Goal: Obtain resource: Download file/media

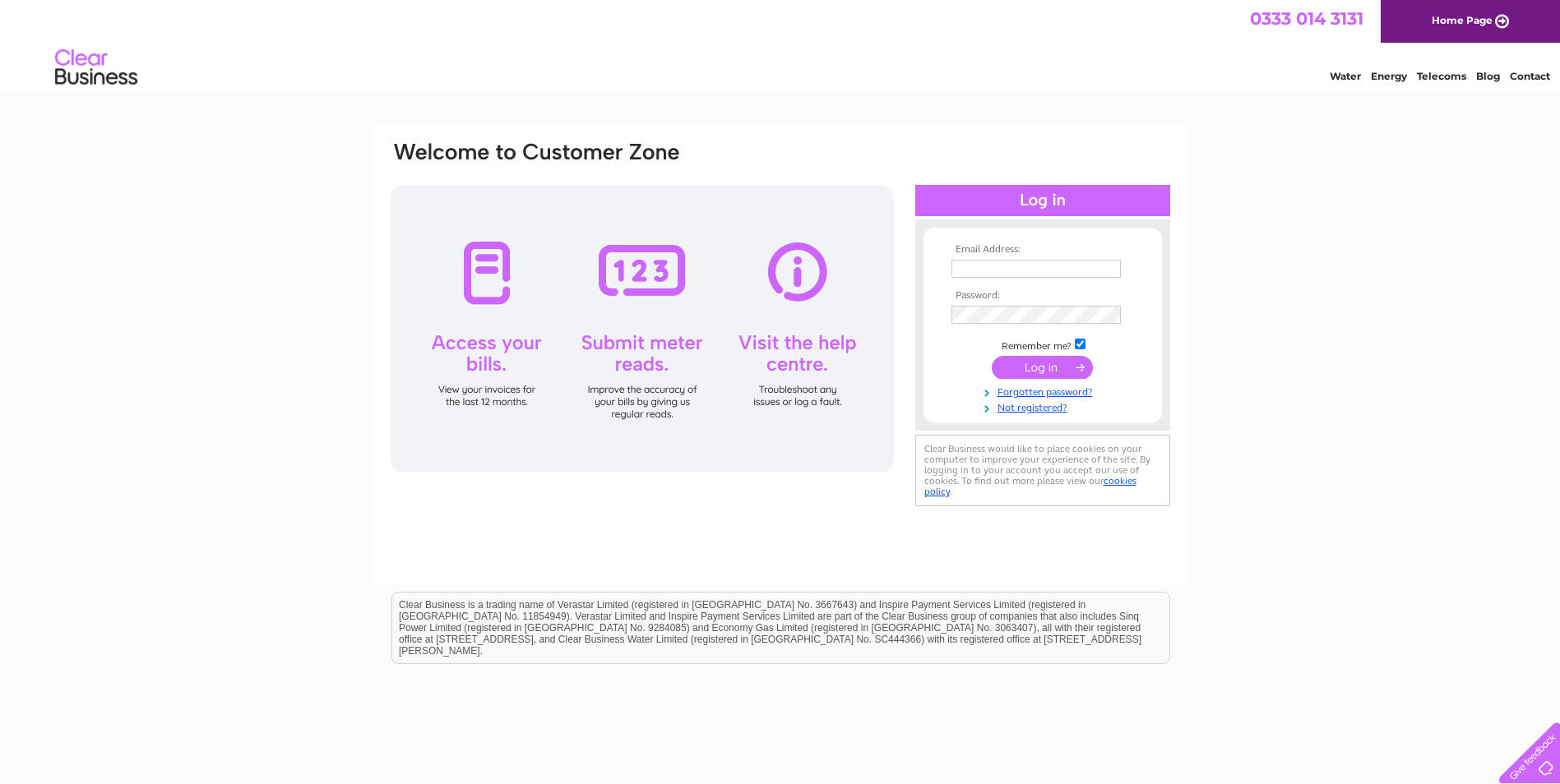
type input "tam270964@gmail.com"
click at [1044, 365] on input "submit" at bounding box center [1041, 367] width 101 height 23
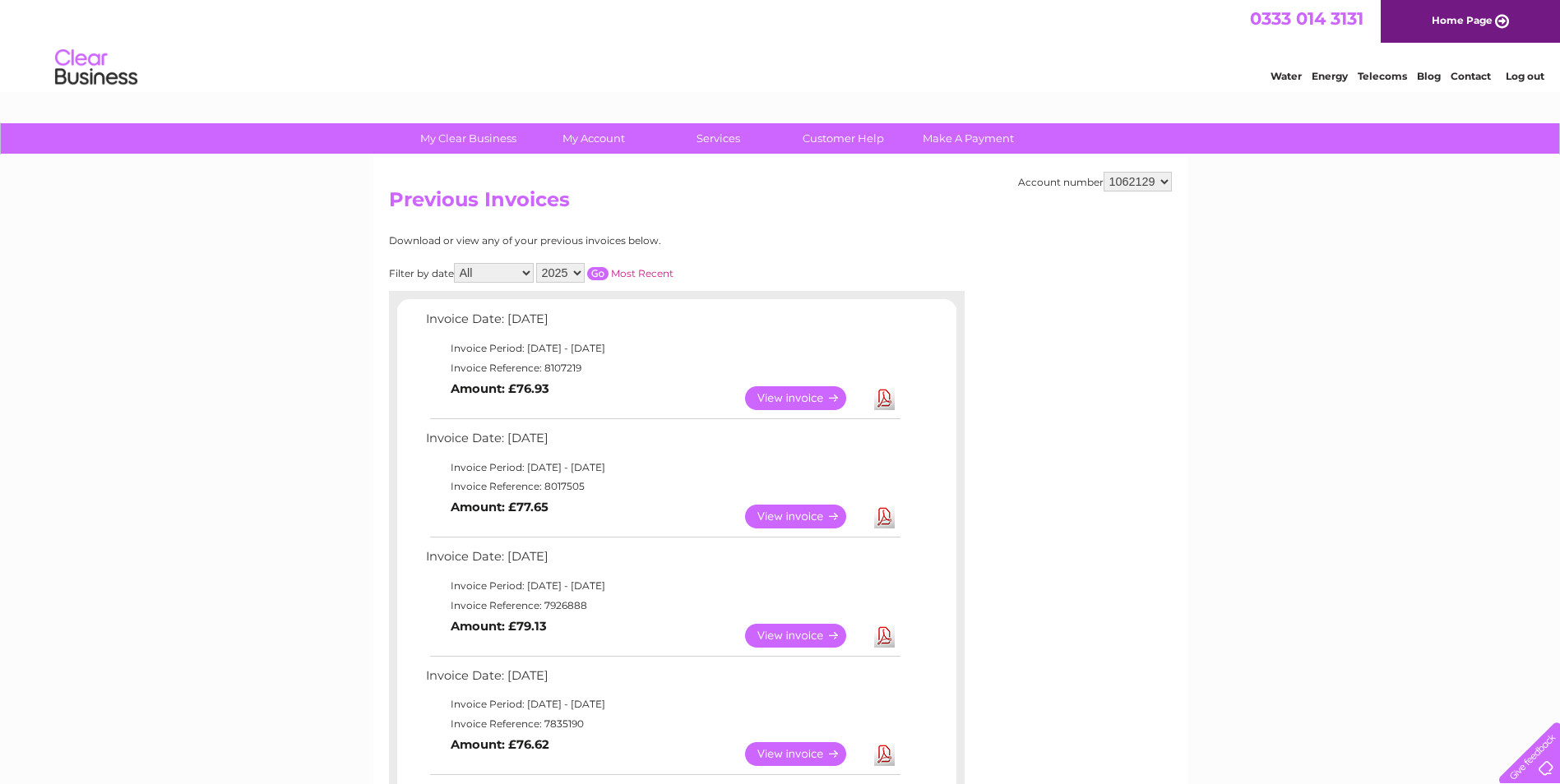
drag, startPoint x: 1127, startPoint y: 177, endPoint x: 1131, endPoint y: 194, distance: 17.5
click at [1127, 177] on select "1062129 1062551" at bounding box center [1138, 182] width 68 height 20
select select "1062551"
click at [1104, 172] on select "1062129 1062551" at bounding box center [1138, 182] width 68 height 20
click at [889, 393] on link "Download" at bounding box center [884, 398] width 21 height 24
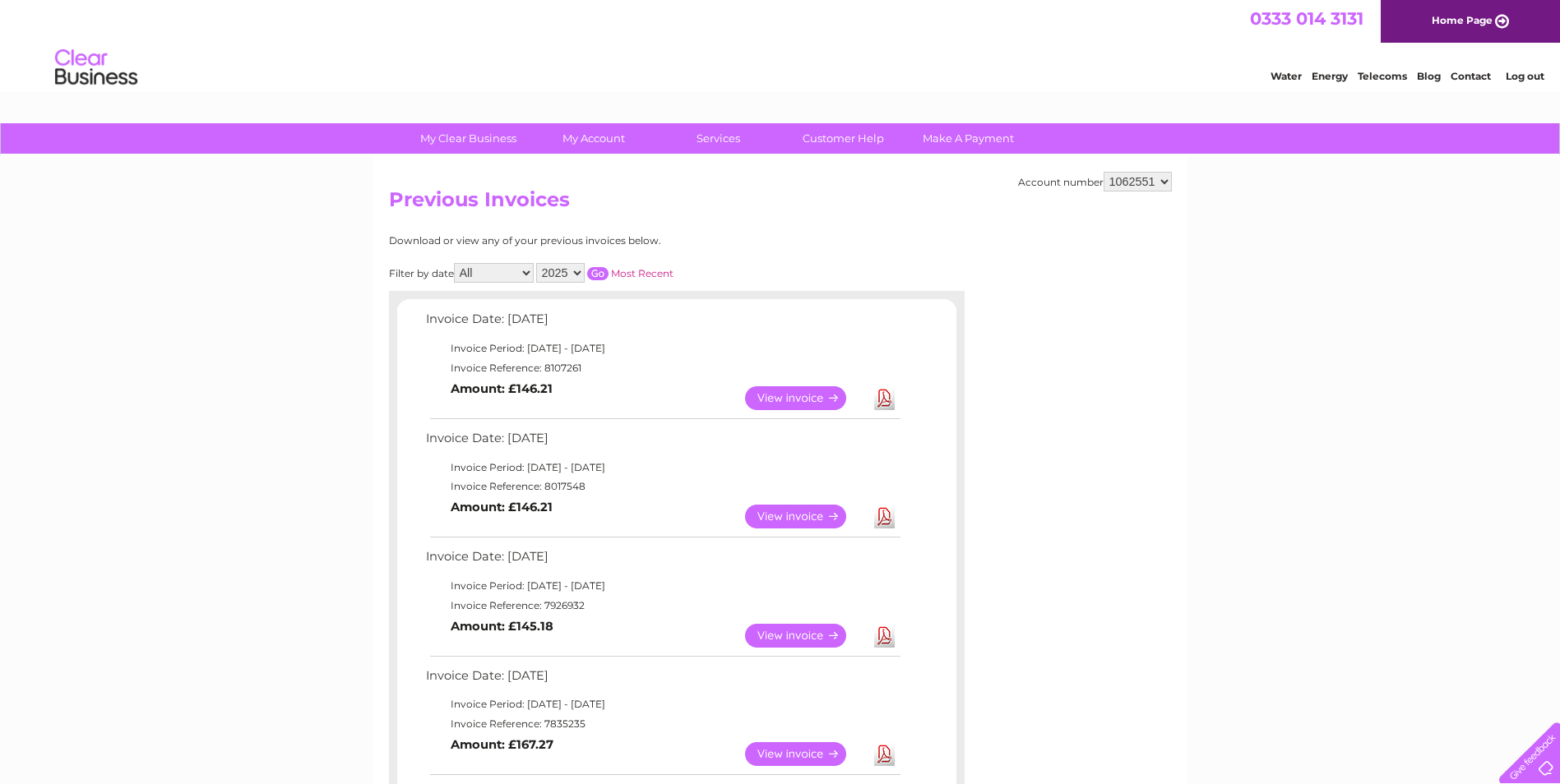
click at [1133, 176] on select "1062129 1062551" at bounding box center [1138, 182] width 68 height 20
select select "1062129"
click at [1104, 172] on select "1062129 1062551" at bounding box center [1138, 182] width 68 height 20
click at [884, 400] on link "Download" at bounding box center [884, 398] width 21 height 24
click at [888, 514] on link "Download" at bounding box center [884, 516] width 21 height 24
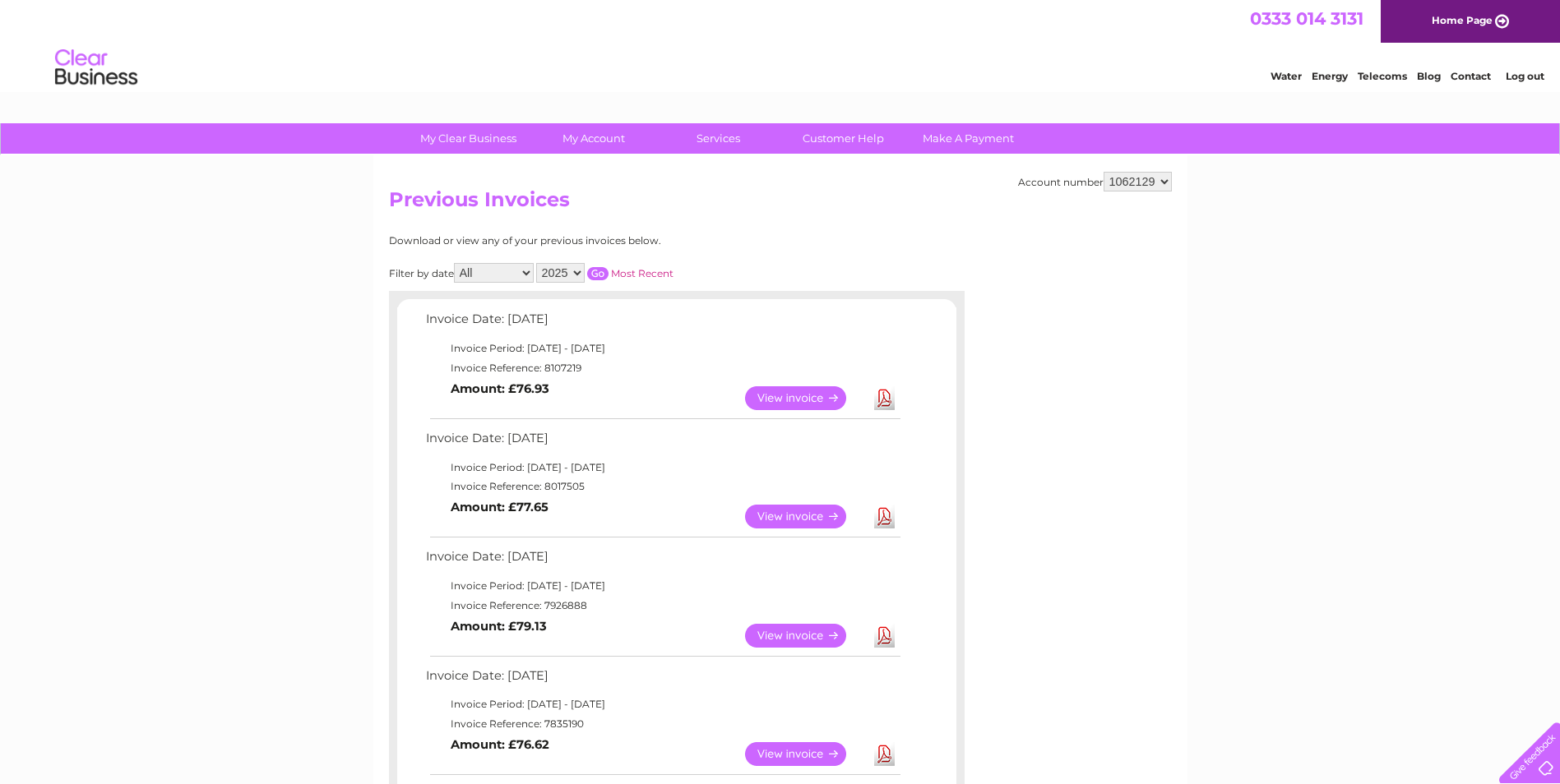
click at [887, 400] on link "Download" at bounding box center [884, 398] width 21 height 24
click at [1517, 77] on link "Log out" at bounding box center [1524, 76] width 38 height 12
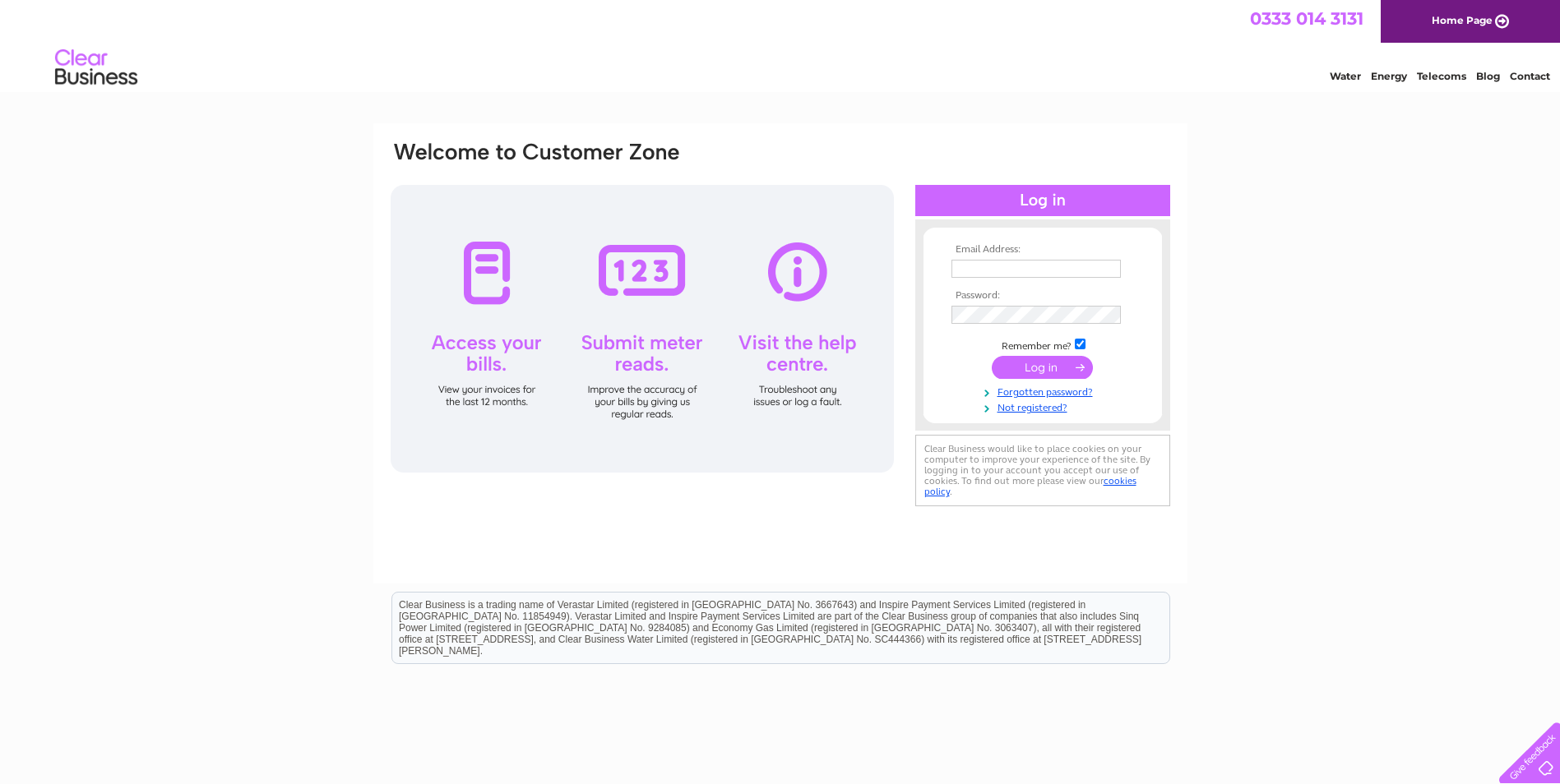
type input "tam270964@gmail.com"
click at [1050, 375] on input "submit" at bounding box center [1041, 367] width 101 height 23
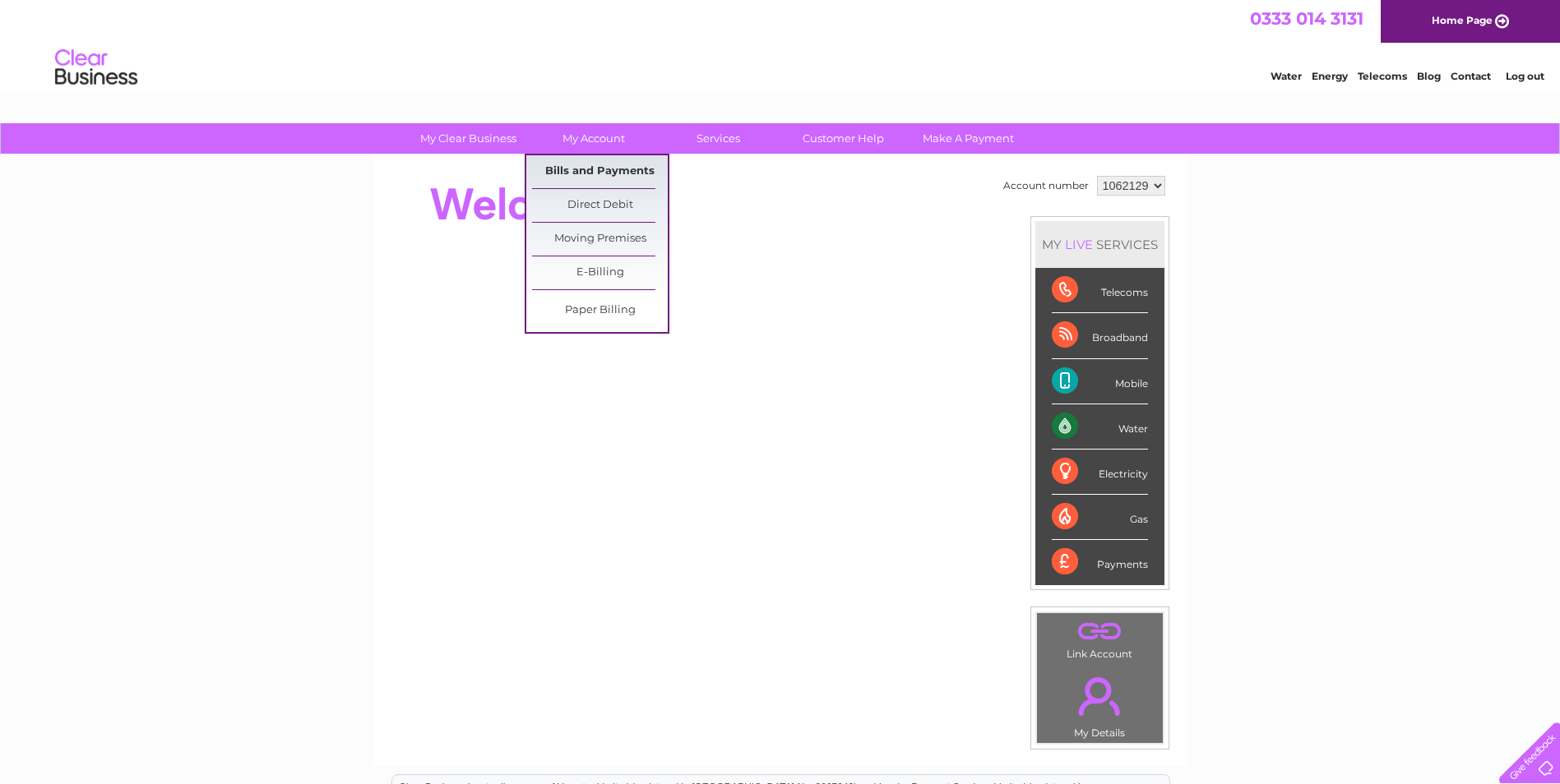
click at [588, 162] on link "Bills and Payments" at bounding box center [600, 171] width 136 height 33
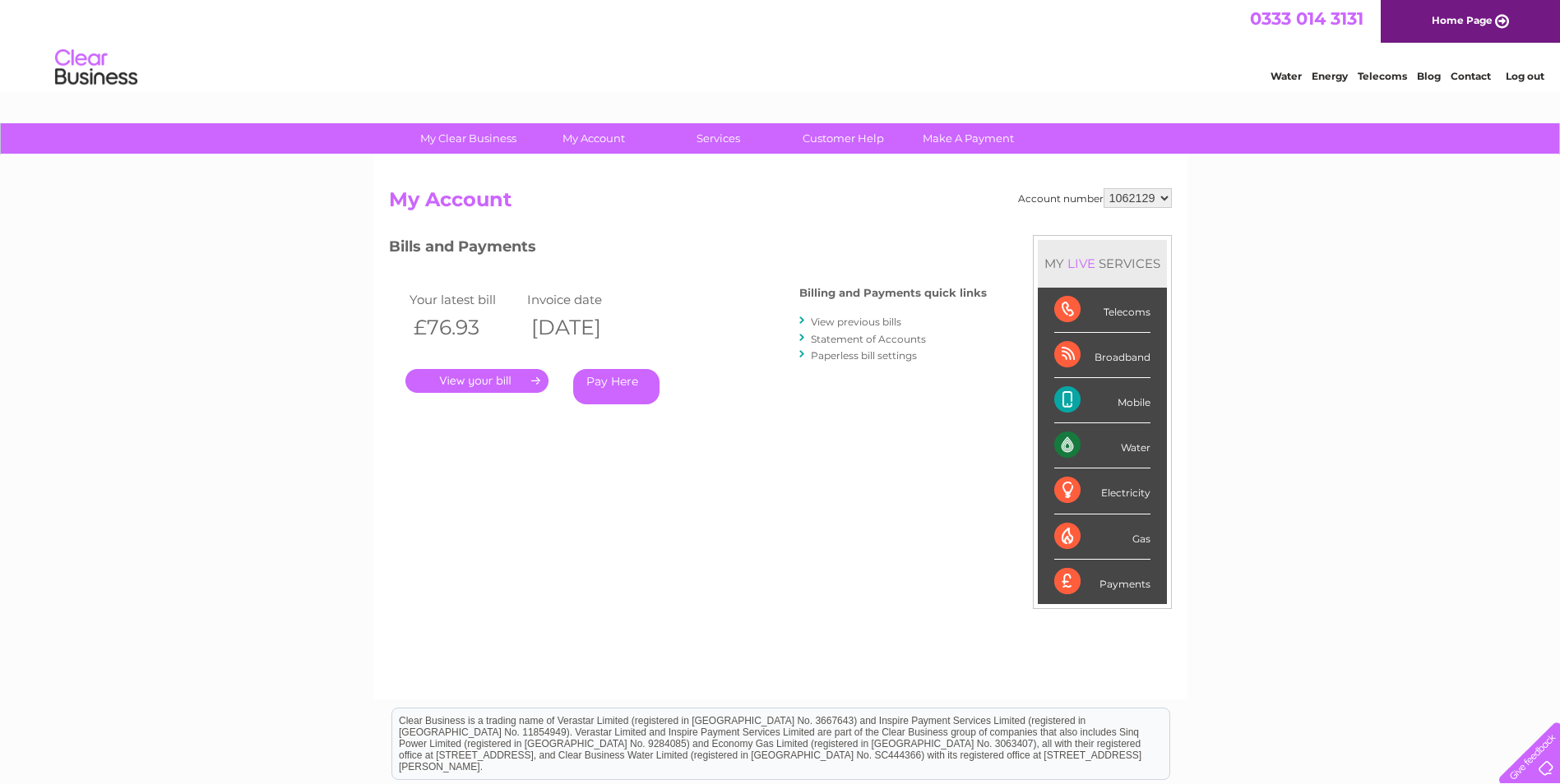
click at [890, 401] on div "Bills and Payments Billing and Payments quick links View previous bills Stateme…" at bounding box center [688, 332] width 598 height 194
click at [883, 319] on link "View previous bills" at bounding box center [855, 322] width 90 height 12
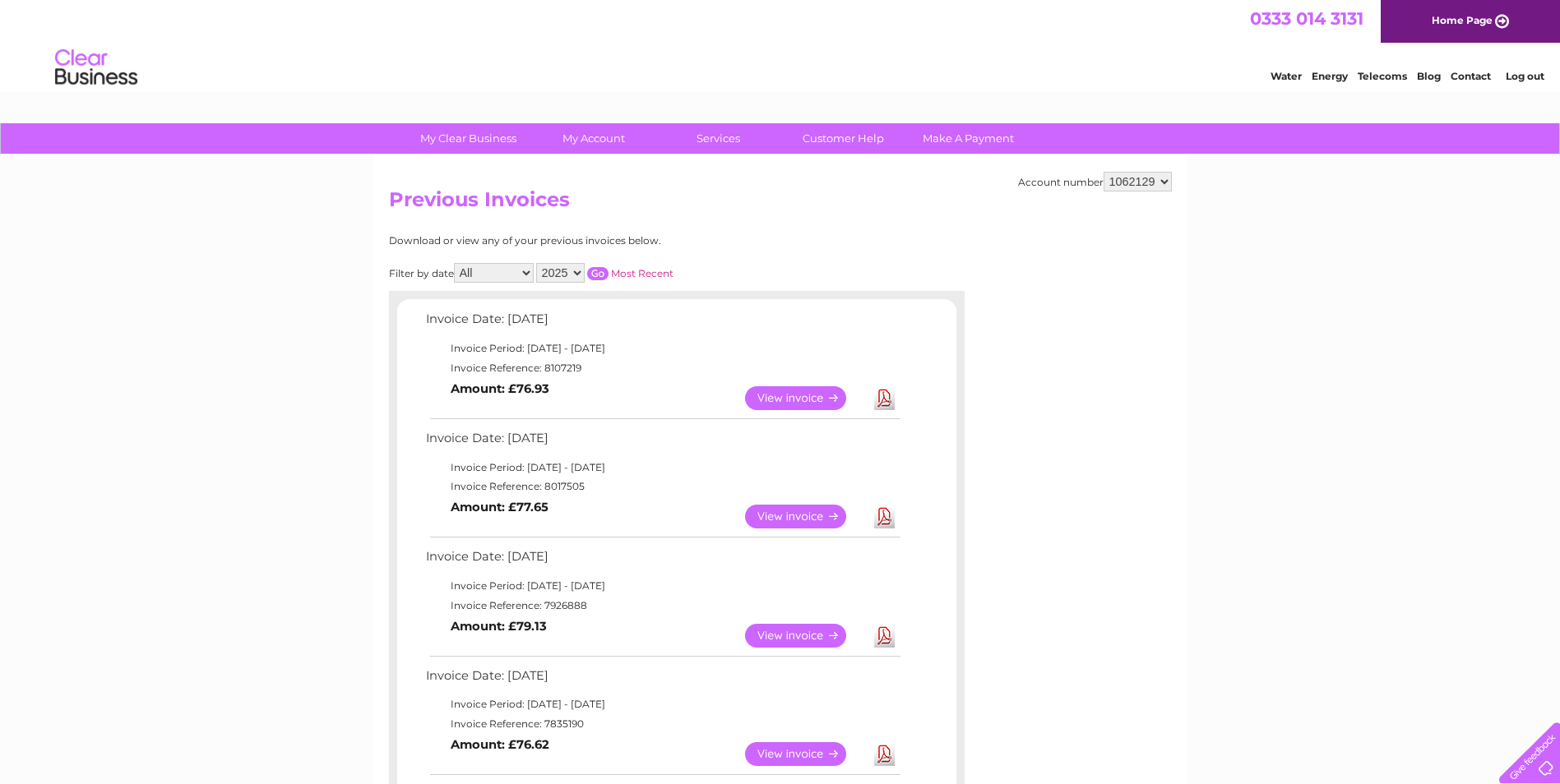
click at [797, 522] on link "View" at bounding box center [805, 516] width 120 height 24
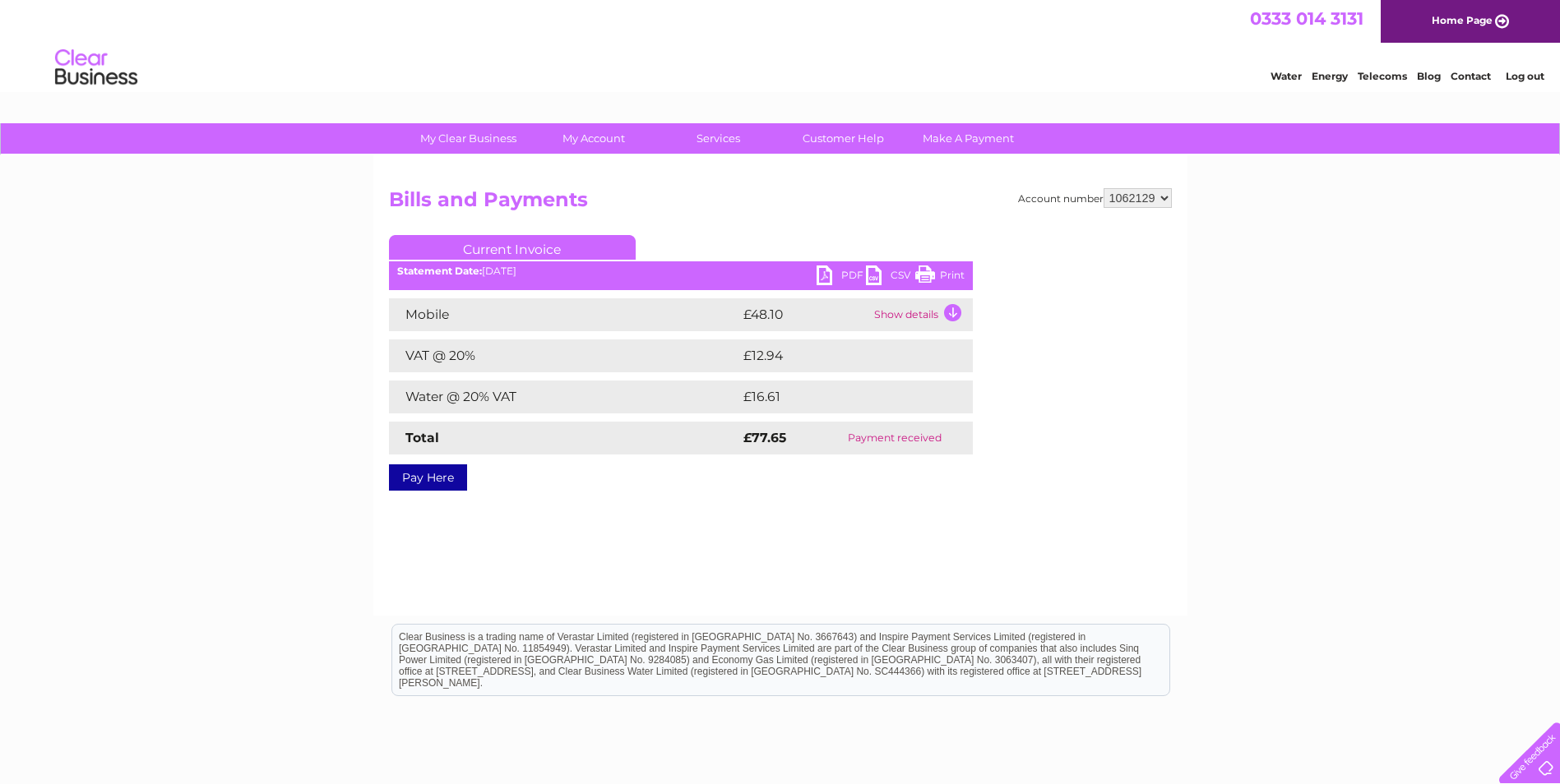
click at [846, 286] on link "PDF" at bounding box center [841, 277] width 49 height 24
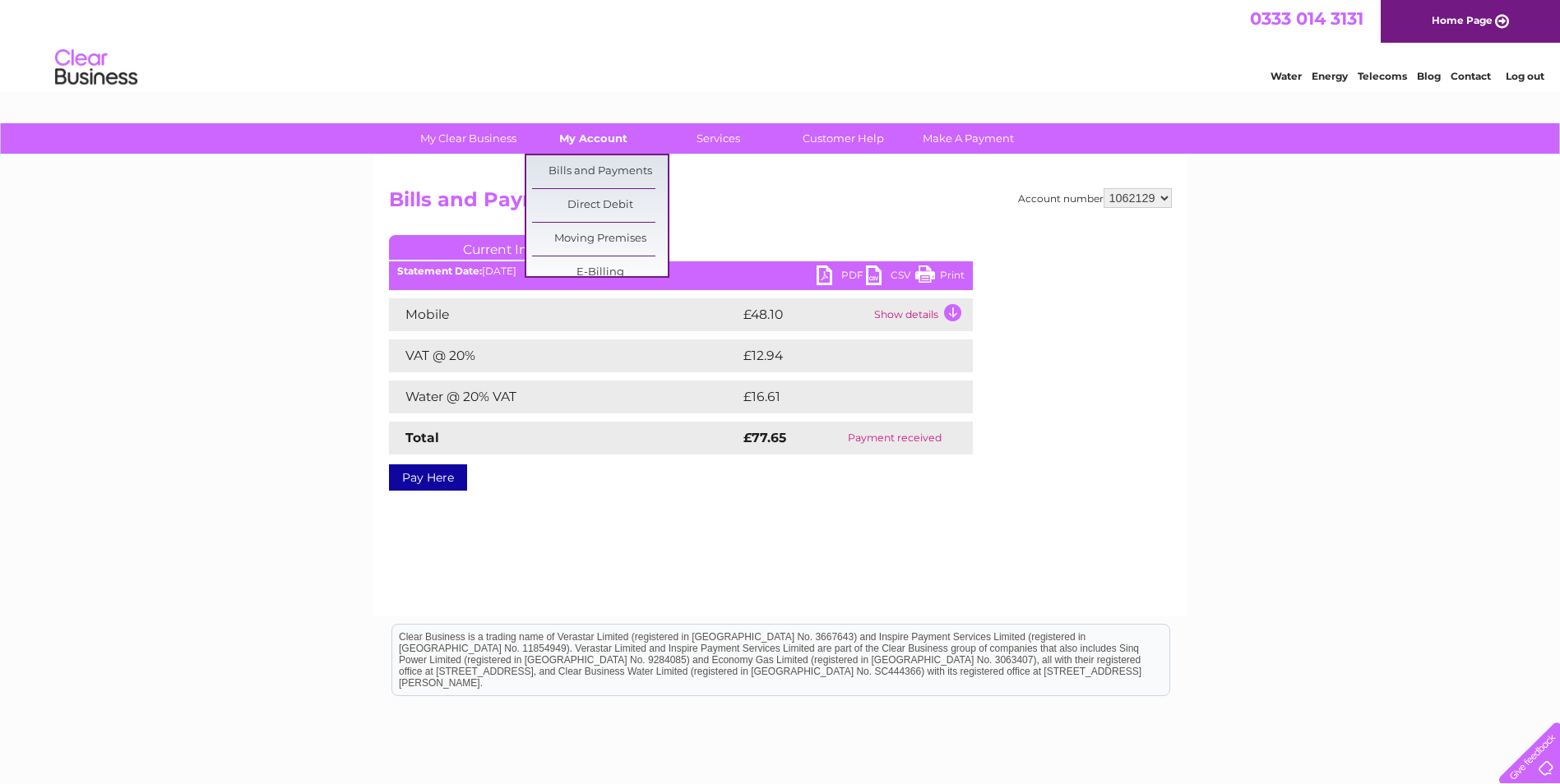
click at [612, 150] on link "My Account" at bounding box center [593, 138] width 136 height 30
click at [609, 169] on link "Bills and Payments" at bounding box center [600, 171] width 136 height 33
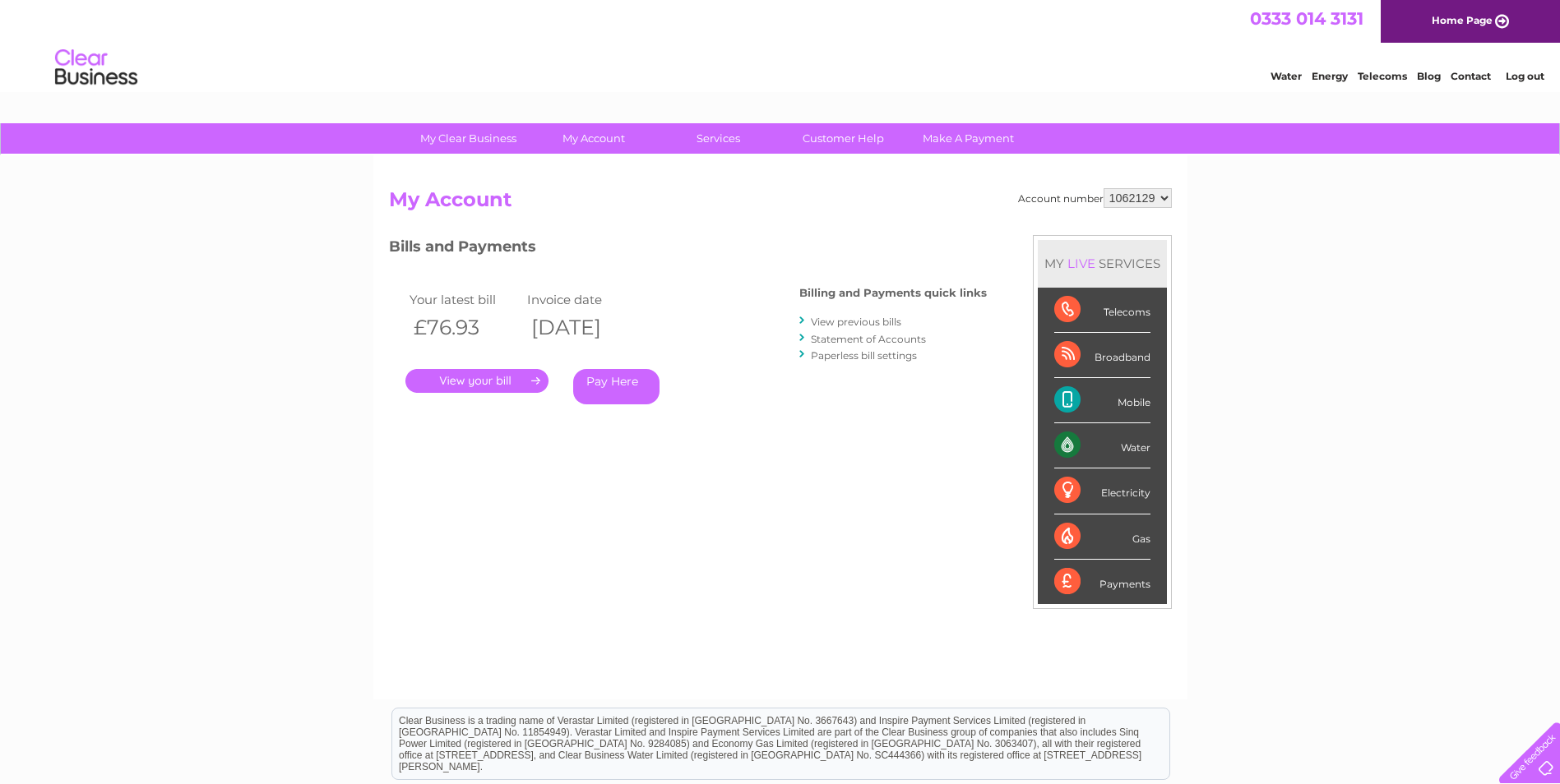
click at [878, 322] on link "View previous bills" at bounding box center [855, 322] width 90 height 12
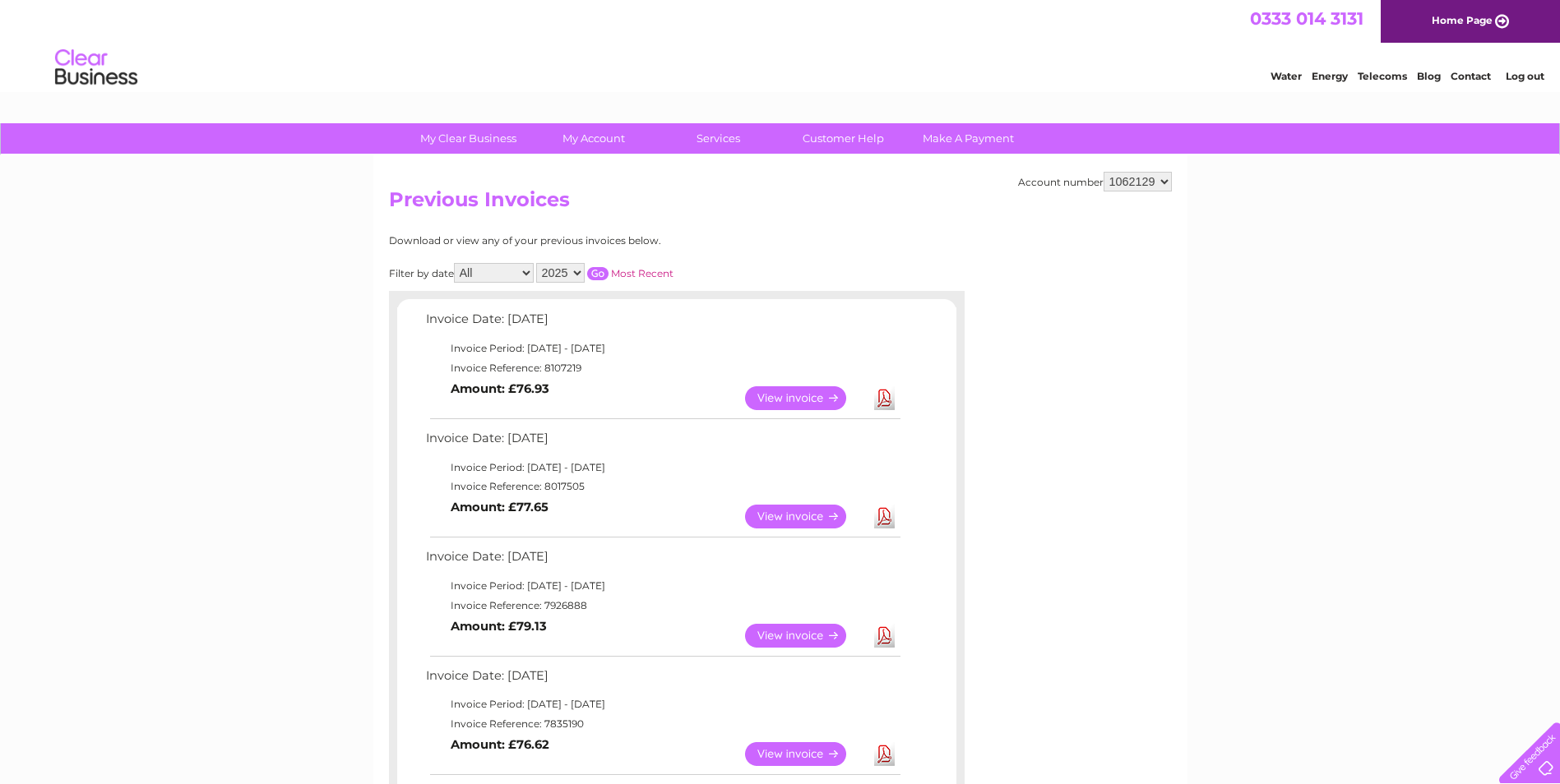
click at [889, 397] on link "Download" at bounding box center [884, 398] width 21 height 24
